Goal: Information Seeking & Learning: Learn about a topic

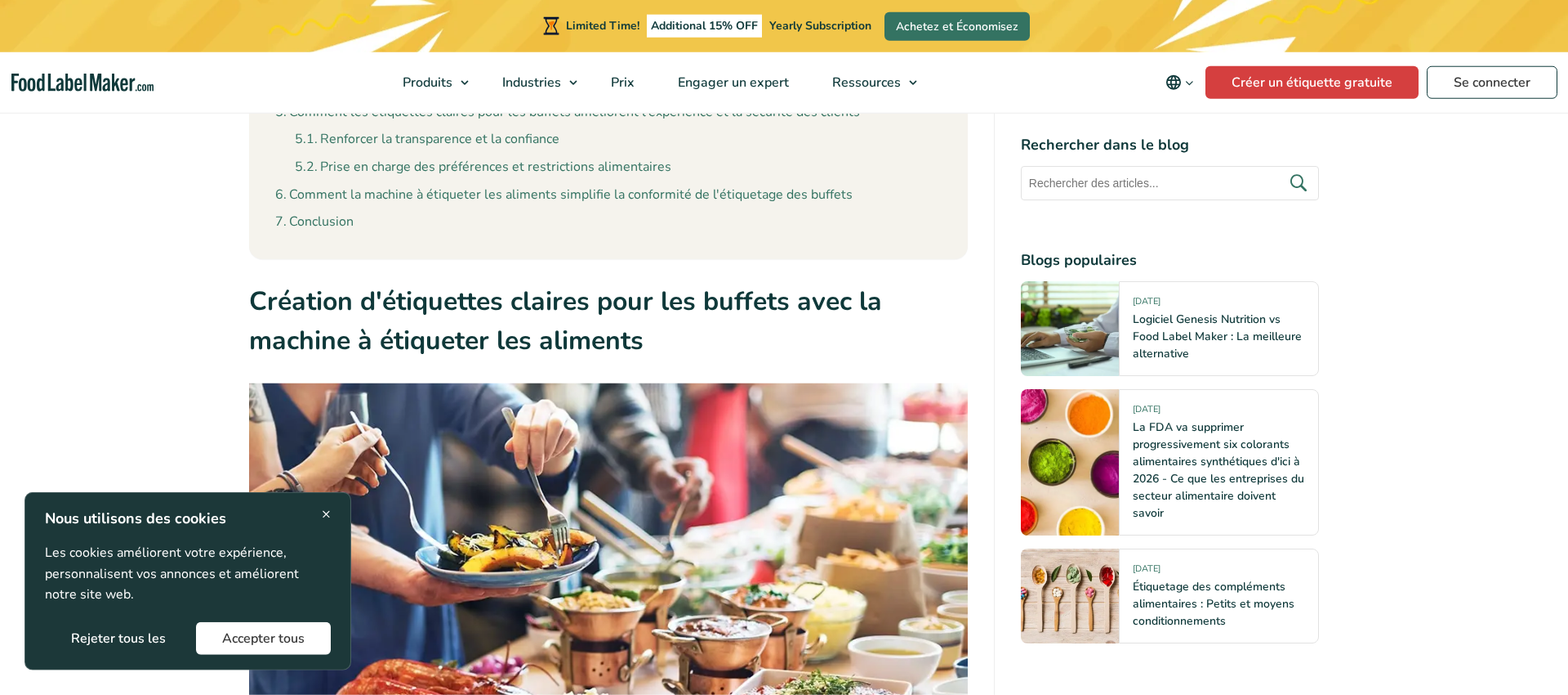
scroll to position [917, 0]
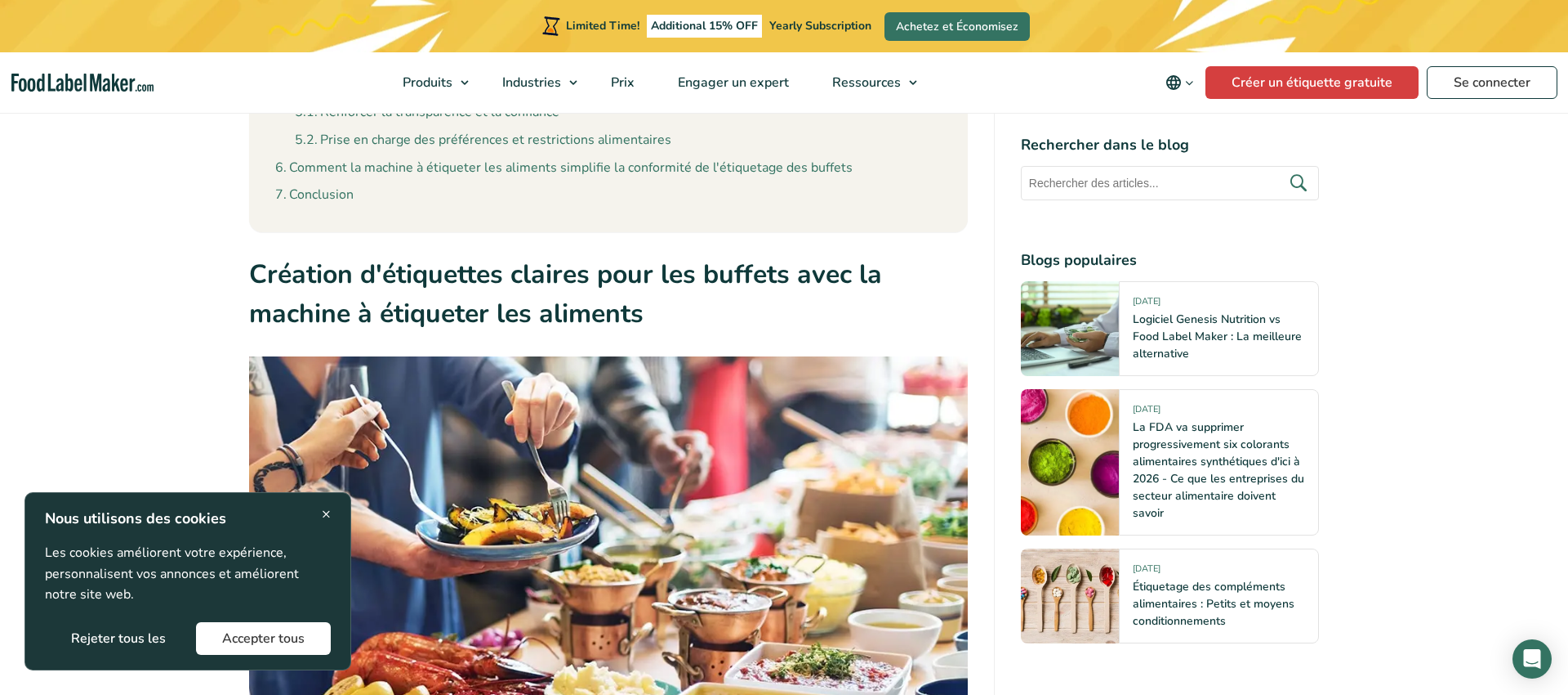
click at [143, 629] on button "Rejeter tous les" at bounding box center [118, 638] width 147 height 33
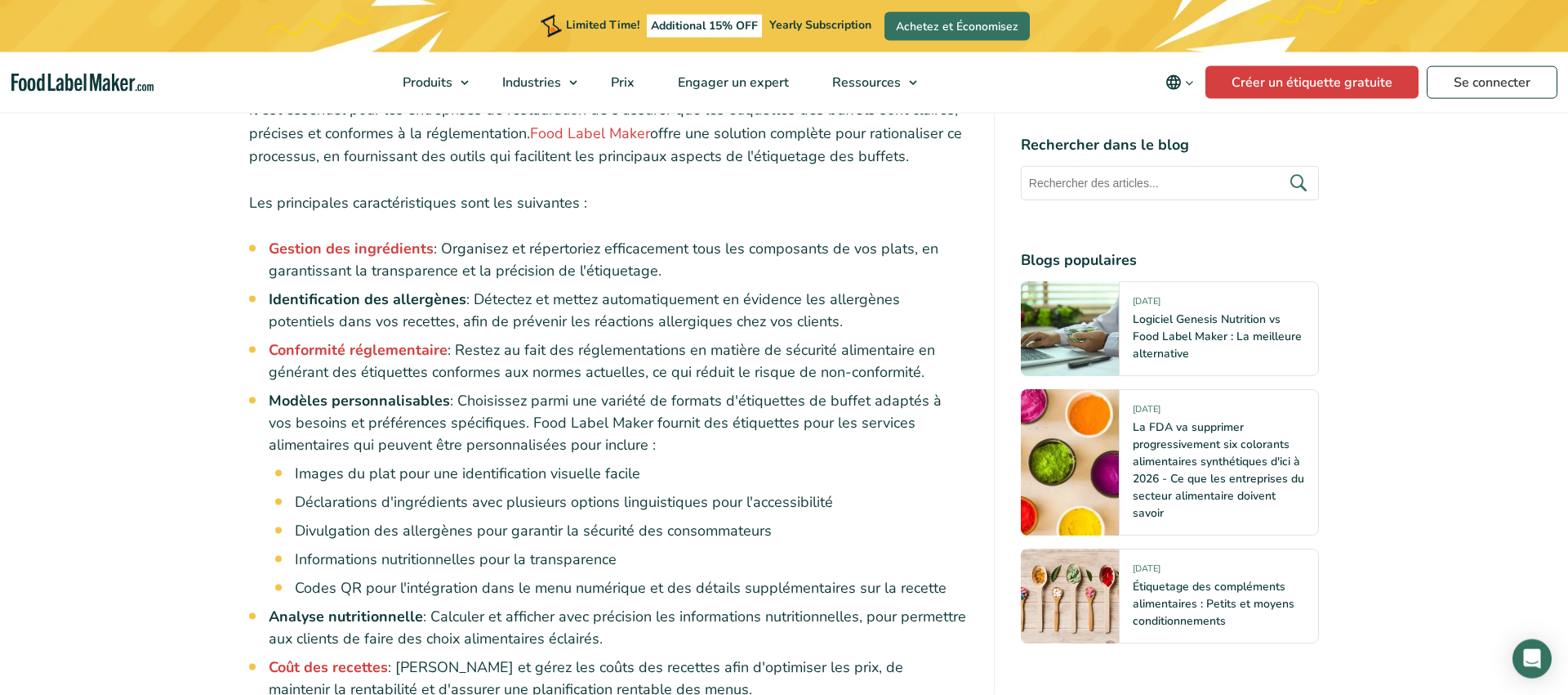
scroll to position [9254, 0]
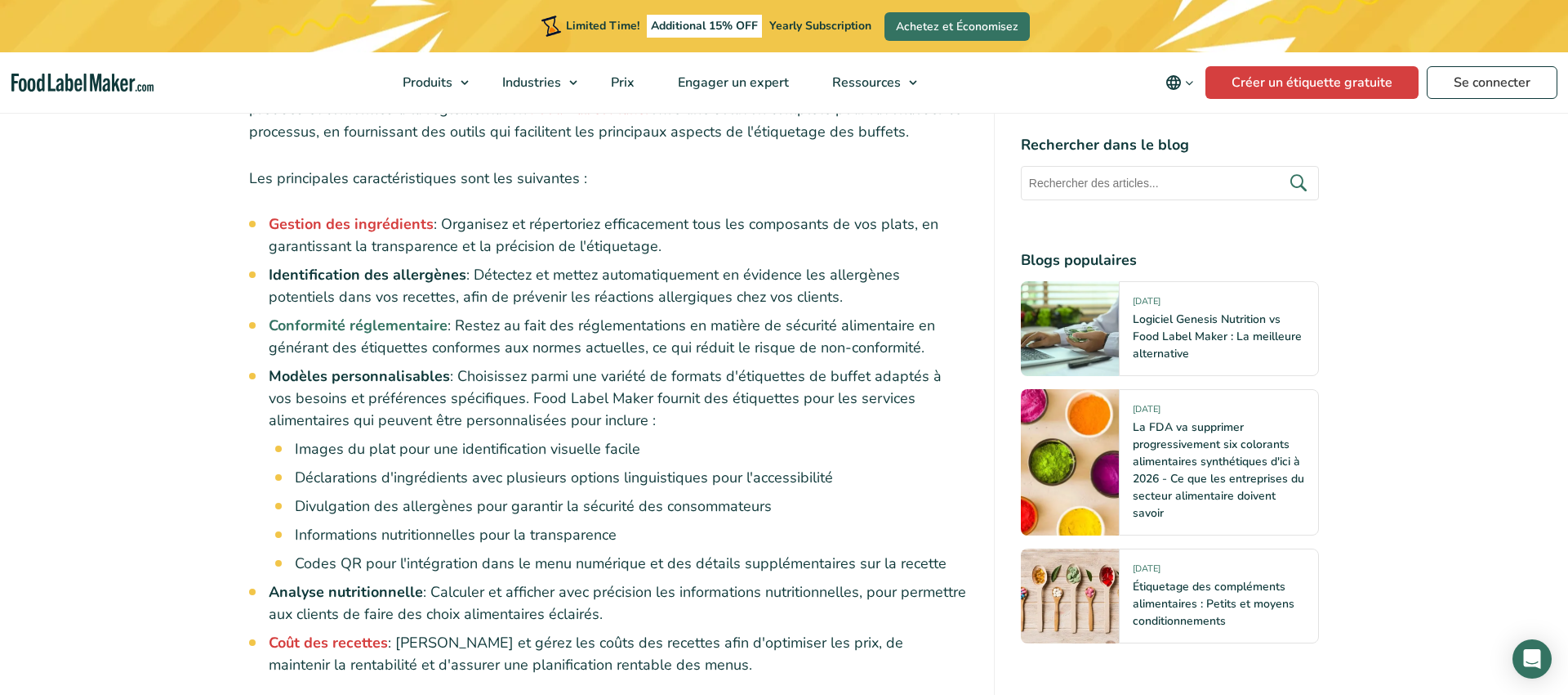
click at [320, 315] on strong "Conformité réglementaire" at bounding box center [358, 324] width 179 height 19
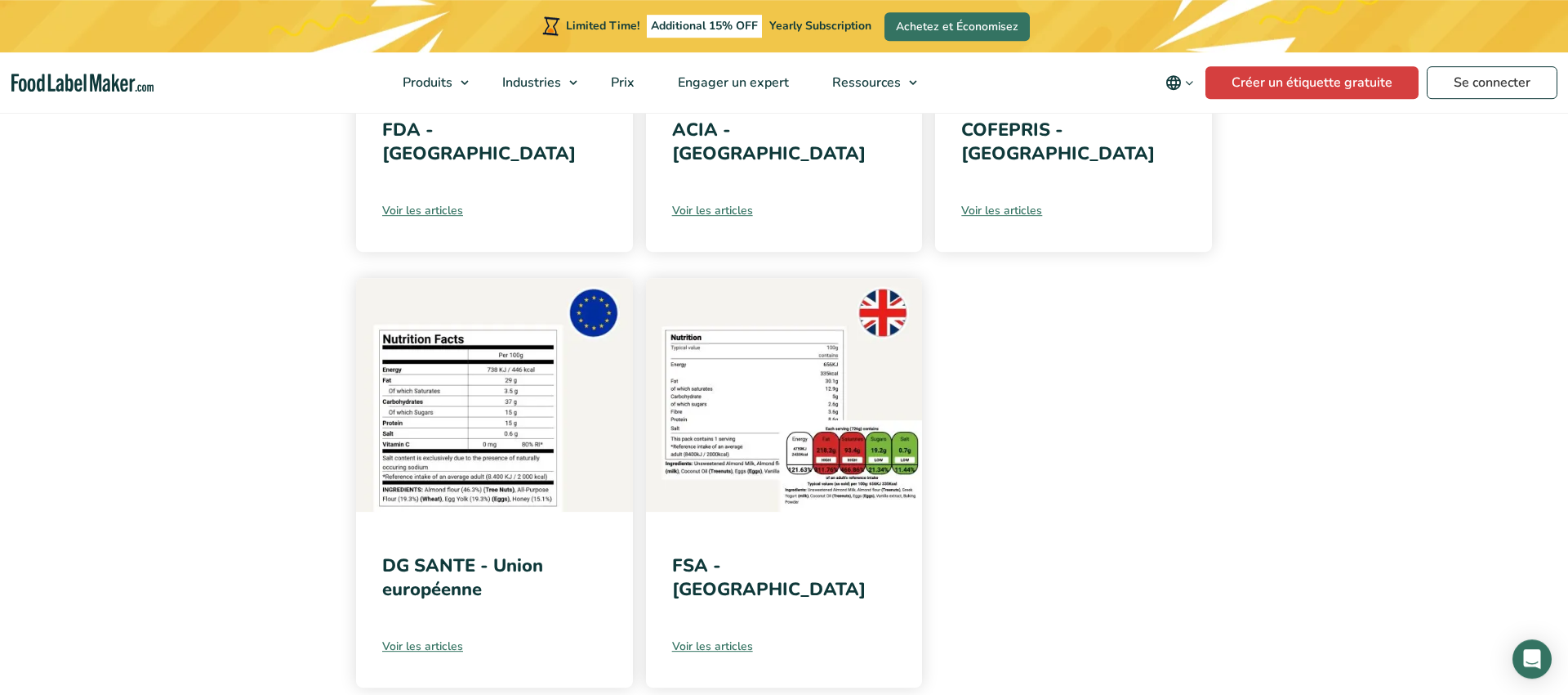
scroll to position [667, 0]
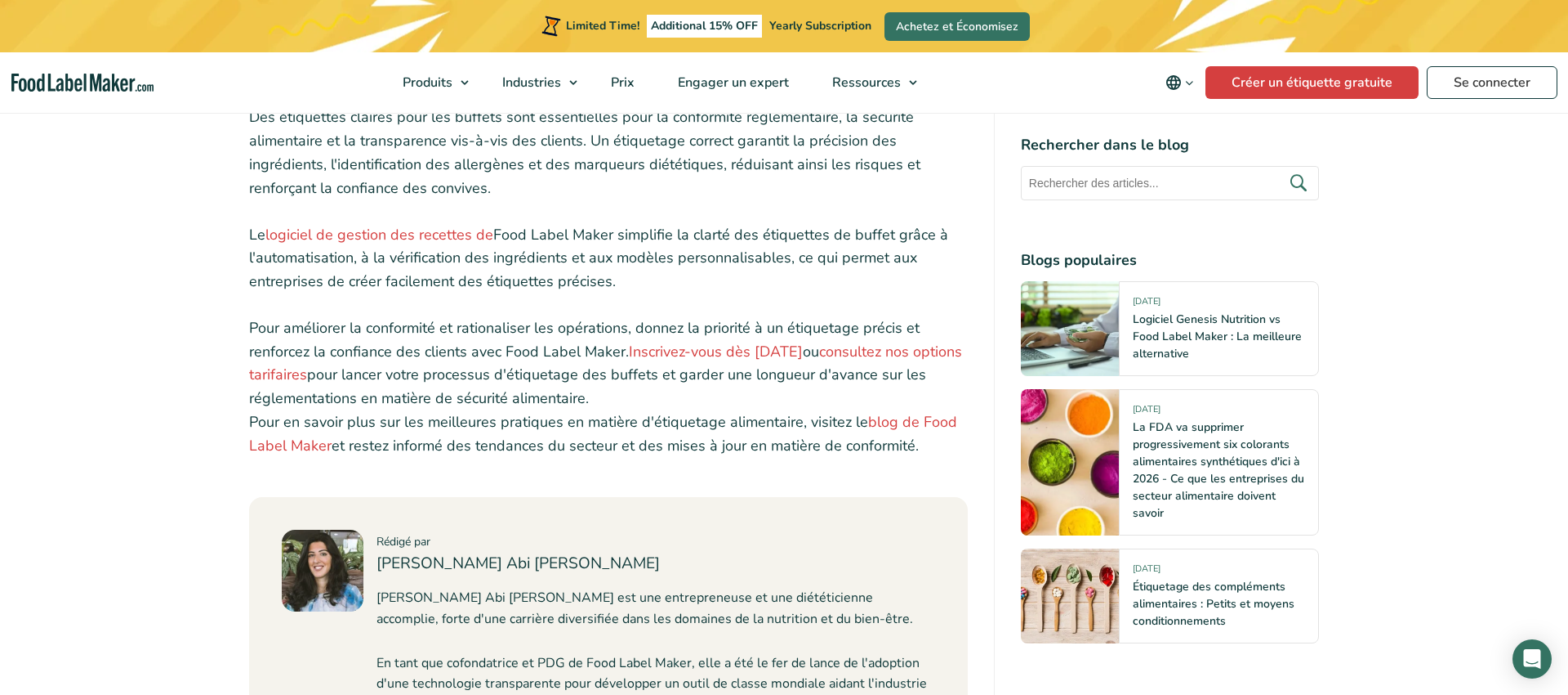
scroll to position [10005, 0]
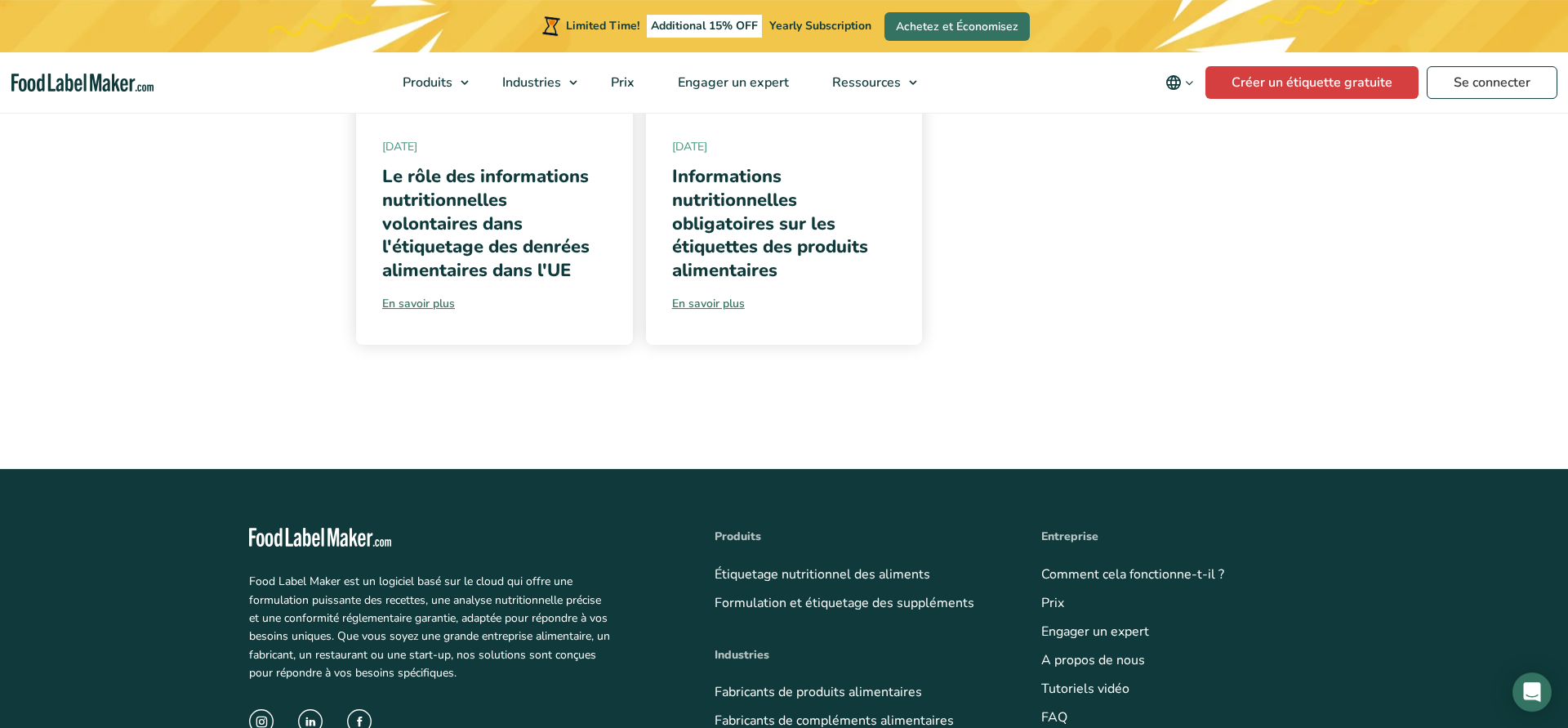
scroll to position [1500, 0]
